Goal: Task Accomplishment & Management: Manage account settings

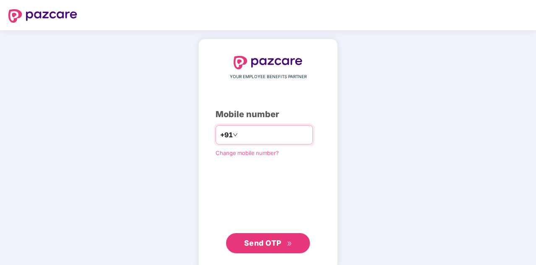
type input "**********"
click at [257, 247] on span "Send OTP" at bounding box center [268, 243] width 48 height 12
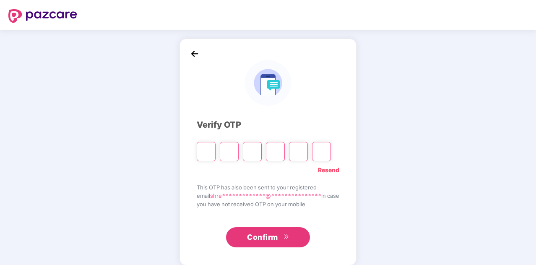
type input "*"
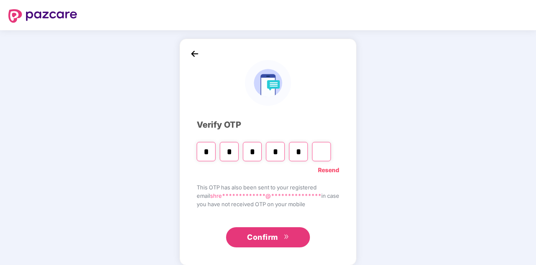
type input "*"
